Goal: Task Accomplishment & Management: Complete application form

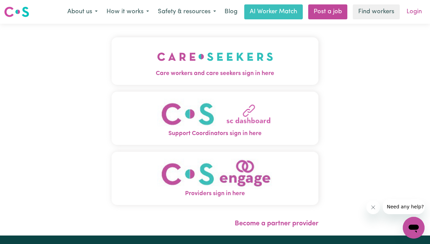
click at [414, 14] on link "Login" at bounding box center [413, 11] width 23 height 15
click at [414, 13] on link "Login" at bounding box center [413, 11] width 23 height 15
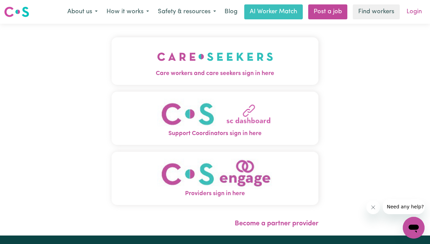
click at [414, 13] on link "Login" at bounding box center [413, 11] width 23 height 15
click at [414, 12] on link "Login" at bounding box center [413, 11] width 23 height 15
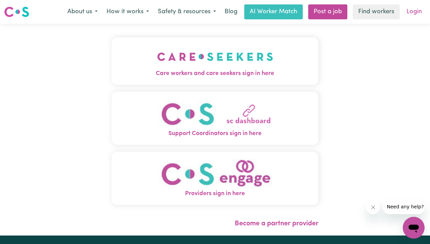
click at [414, 12] on link "Login" at bounding box center [413, 11] width 23 height 15
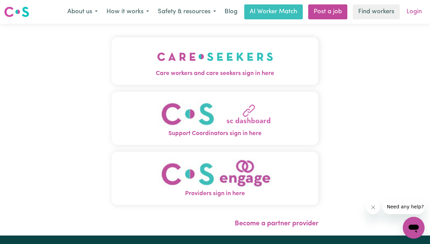
click at [414, 12] on link "Login" at bounding box center [413, 11] width 23 height 15
click at [413, 11] on link "Login" at bounding box center [413, 11] width 23 height 15
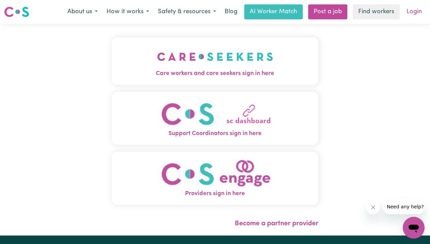
click at [413, 11] on link "Login" at bounding box center [413, 11] width 23 height 15
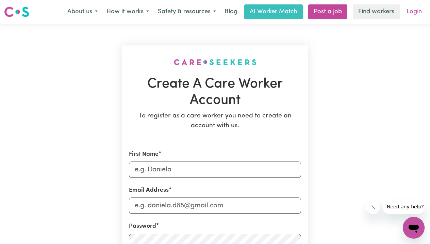
click at [414, 14] on link "Login" at bounding box center [413, 11] width 23 height 15
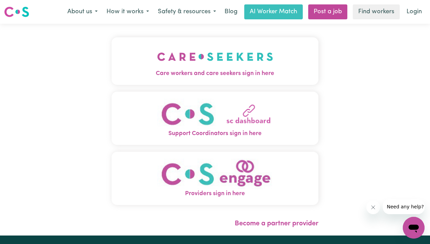
click at [219, 67] on img "Care workers and care seekers sign in here" at bounding box center [215, 56] width 116 height 25
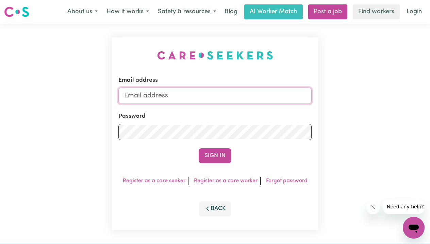
type input "usamabaryar2000@gmail.com"
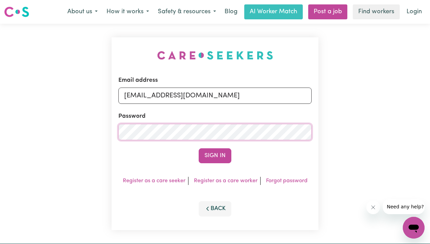
click at [215, 156] on button "Sign In" at bounding box center [215, 156] width 33 height 15
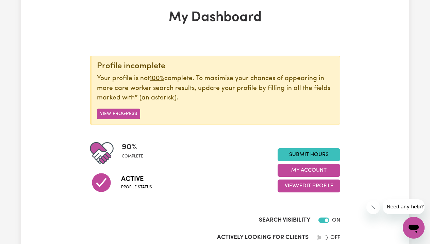
scroll to position [35, 0]
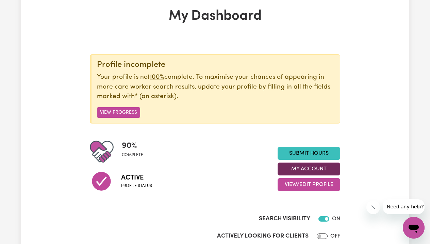
click at [317, 171] on button "My Account" at bounding box center [308, 169] width 63 height 13
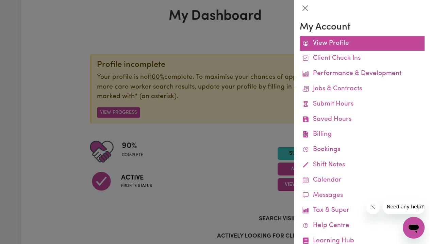
click at [344, 44] on link "View Profile" at bounding box center [362, 43] width 125 height 15
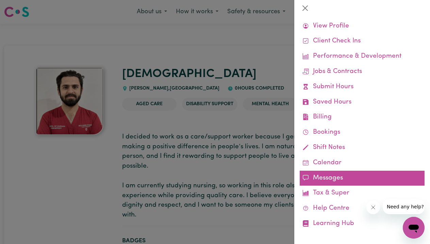
scroll to position [17, 0]
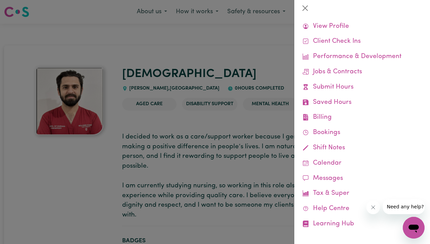
click at [371, 207] on icon "Close message from company" at bounding box center [372, 207] width 5 height 5
click at [258, 71] on div at bounding box center [215, 122] width 430 height 244
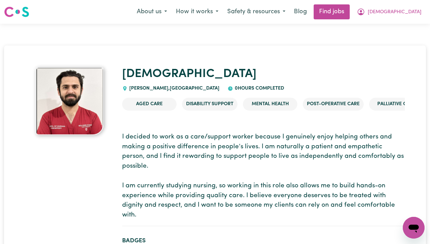
scroll to position [0, 0]
click at [398, 12] on span "Muhammad" at bounding box center [395, 11] width 54 height 7
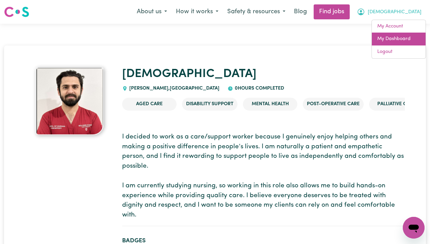
click at [391, 42] on link "My Dashboard" at bounding box center [399, 39] width 54 height 13
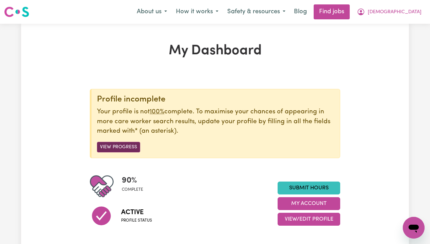
click at [127, 150] on button "View Progress" at bounding box center [118, 147] width 43 height 11
click at [128, 144] on button "View Progress" at bounding box center [118, 147] width 43 height 11
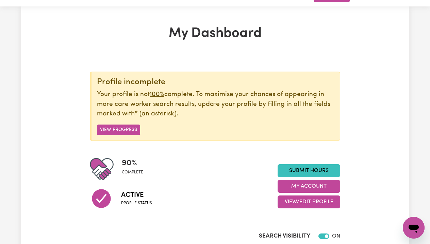
scroll to position [49, 0]
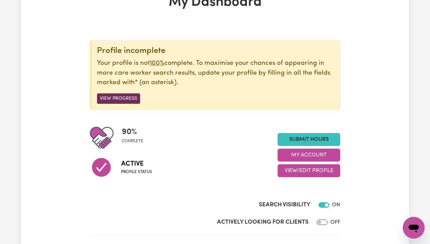
click at [116, 93] on button "View Progress" at bounding box center [118, 98] width 43 height 11
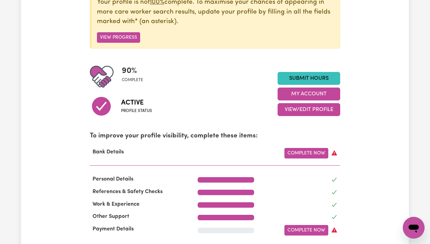
scroll to position [129, 0]
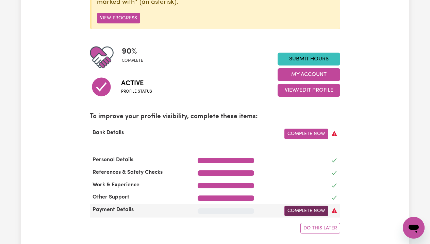
click at [313, 209] on link "Complete Now" at bounding box center [306, 211] width 44 height 11
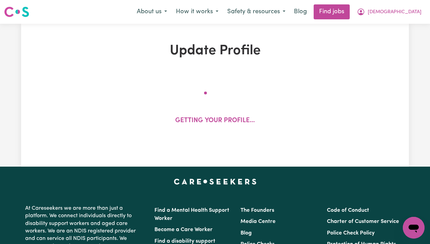
select select "I am providing services privately on my own"
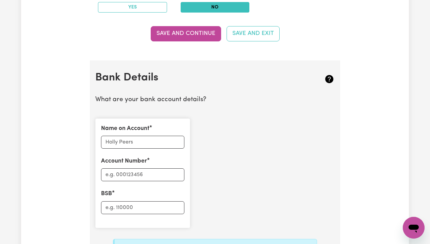
scroll to position [424, 0]
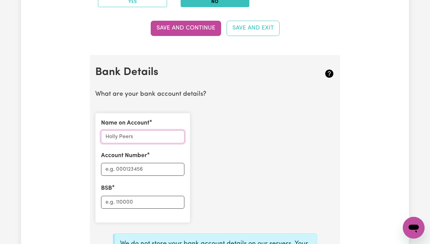
click at [145, 137] on input "Name on Account" at bounding box center [142, 137] width 83 height 13
type input "Muhammad usa"
type input "Muhammad Usama"
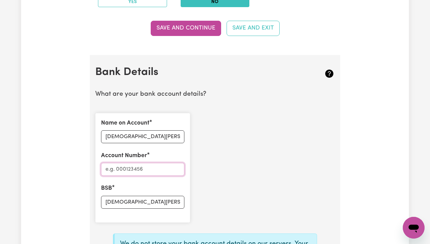
click at [166, 165] on input "Account Number" at bounding box center [142, 169] width 83 height 13
type input "012209"
click at [170, 201] on input "Muhammad Usama" at bounding box center [142, 202] width 83 height 13
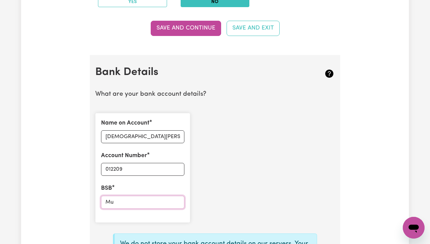
type input "M"
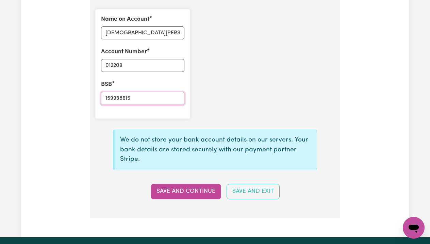
scroll to position [530, 0]
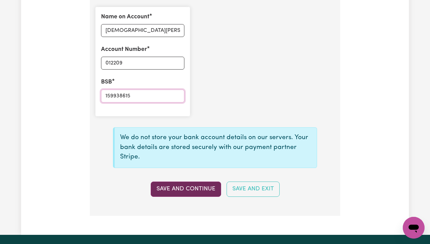
type input "159938615"
click at [200, 187] on button "Save and Continue" at bounding box center [186, 189] width 70 height 15
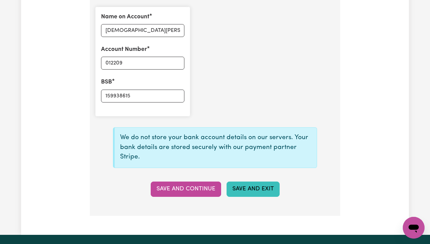
click at [250, 184] on button "Save and Exit" at bounding box center [252, 189] width 53 height 15
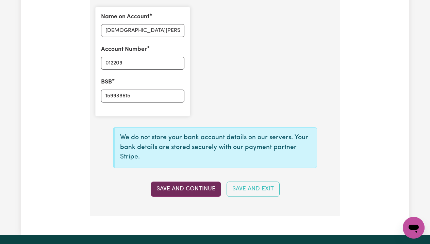
click at [196, 184] on button "Save and Continue" at bounding box center [186, 189] width 70 height 15
click at [196, 184] on div "Save and Continue Save and Exit" at bounding box center [215, 189] width 248 height 15
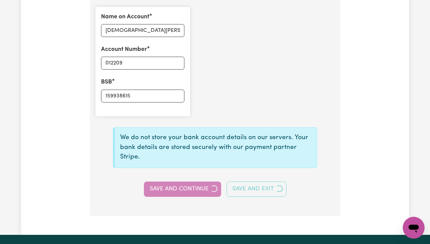
click at [196, 184] on div "Save and Continue Save and Exit" at bounding box center [215, 189] width 248 height 15
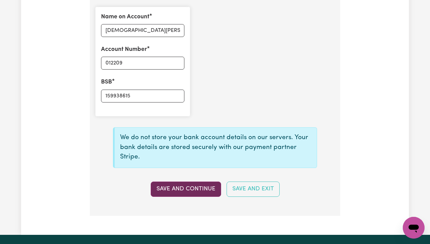
click at [196, 184] on button "Save and Continue" at bounding box center [186, 189] width 70 height 15
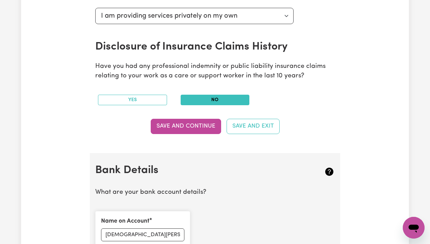
scroll to position [312, 0]
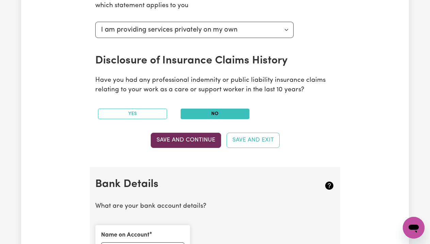
click at [190, 138] on button "Save and Continue" at bounding box center [186, 140] width 70 height 15
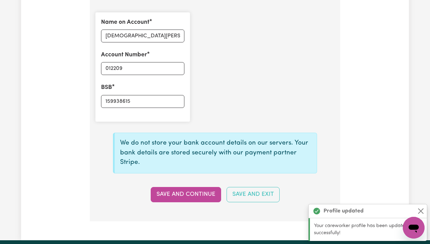
scroll to position [530, 0]
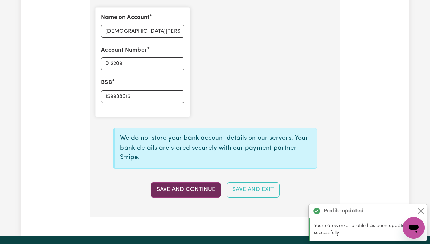
click at [195, 185] on button "Save and Continue" at bounding box center [186, 190] width 70 height 15
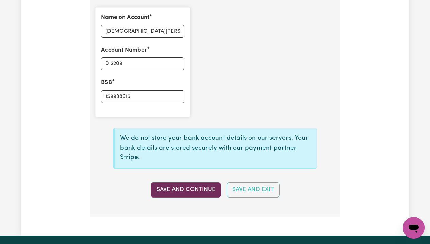
click at [197, 183] on button "Save and Continue" at bounding box center [186, 190] width 70 height 15
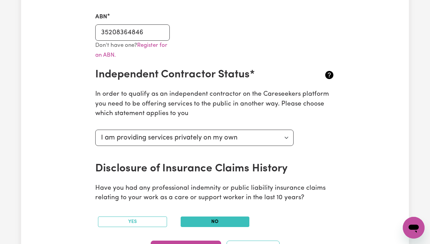
scroll to position [203, 0]
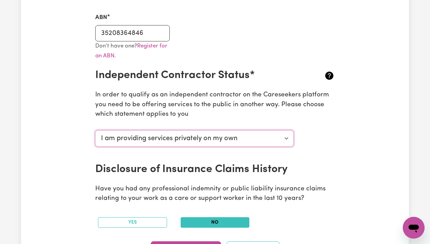
click at [242, 141] on select "Select your independent contractor status... I am providing services through an…" at bounding box center [194, 139] width 198 height 16
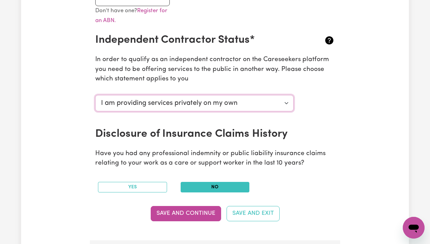
scroll to position [244, 0]
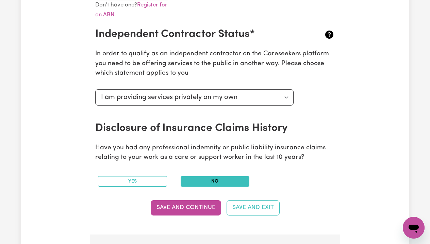
click at [217, 180] on button "No" at bounding box center [215, 181] width 69 height 11
click at [195, 205] on button "Save and Continue" at bounding box center [186, 208] width 70 height 15
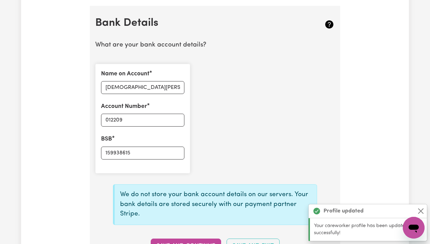
scroll to position [475, 0]
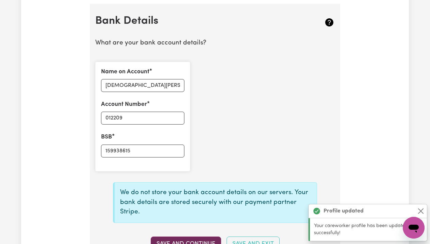
click at [183, 237] on button "Save and Continue" at bounding box center [186, 244] width 70 height 15
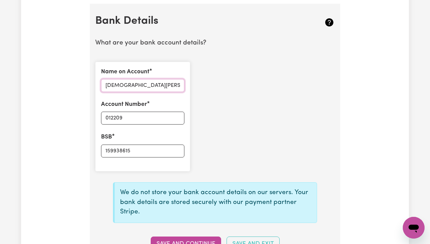
click at [160, 82] on input "Muhammad Usama" at bounding box center [142, 85] width 83 height 13
type input "M"
click at [176, 238] on button "Save and Continue" at bounding box center [186, 244] width 70 height 15
click at [144, 79] on input "Usama M" at bounding box center [142, 85] width 83 height 13
type input "U"
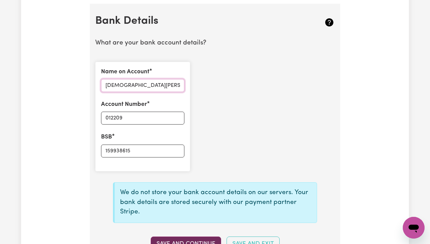
type input "Muhammad Usama"
click at [192, 237] on button "Save and Continue" at bounding box center [186, 244] width 70 height 15
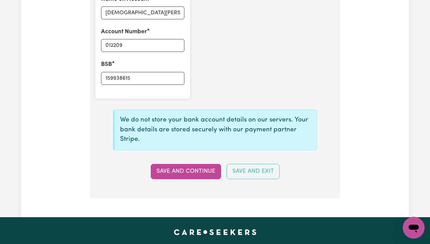
scroll to position [567, 0]
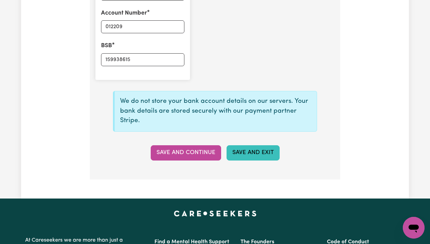
click at [247, 151] on button "Save and Exit" at bounding box center [252, 153] width 53 height 15
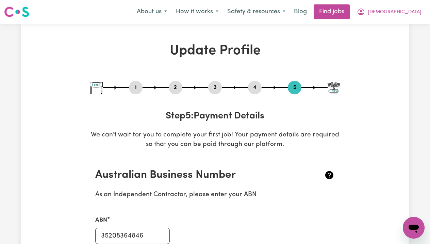
scroll to position [0, 0]
